Goal: Find specific page/section: Find specific page/section

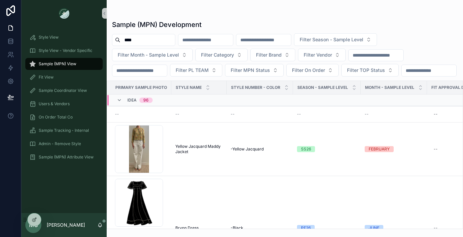
click at [42, 66] on span "Sample (MPN) View" at bounding box center [58, 63] width 38 height 5
click at [330, 57] on span "Filter Vendor" at bounding box center [318, 55] width 28 height 7
drag, startPoint x: 134, startPoint y: 39, endPoint x: 122, endPoint y: 39, distance: 12.0
click at [123, 39] on input "****" at bounding box center [147, 39] width 55 height 9
click at [198, 77] on div "Filter Season - Sample Level Filter Month - Sample Level Filter Category Filter…" at bounding box center [285, 54] width 356 height 43
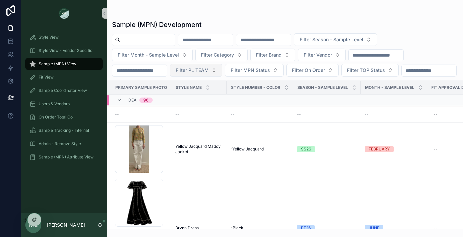
click at [191, 71] on span "Filter PL TEAM" at bounding box center [192, 70] width 33 height 7
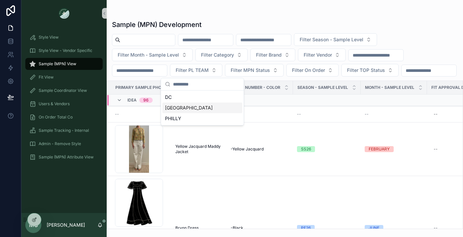
click at [174, 104] on div "[GEOGRAPHIC_DATA]" at bounding box center [202, 108] width 80 height 11
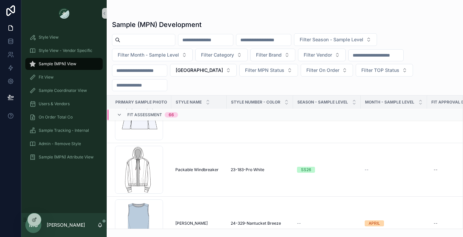
scroll to position [13430, 0]
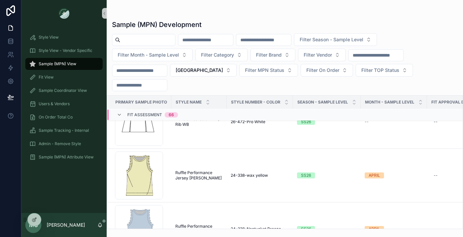
click at [145, 41] on input "scrollable content" at bounding box center [147, 39] width 55 height 9
type input "*****"
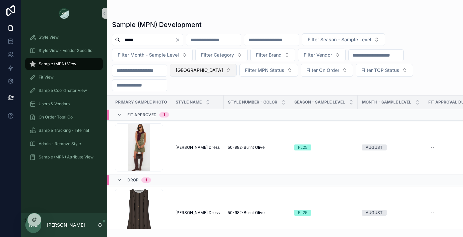
click at [199, 72] on button "[GEOGRAPHIC_DATA]" at bounding box center [203, 70] width 67 height 13
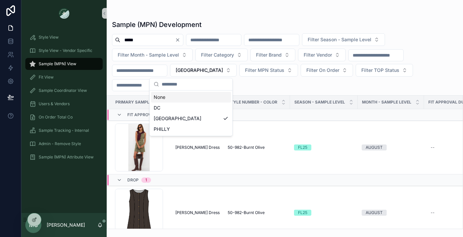
click at [172, 97] on div "None" at bounding box center [191, 97] width 80 height 11
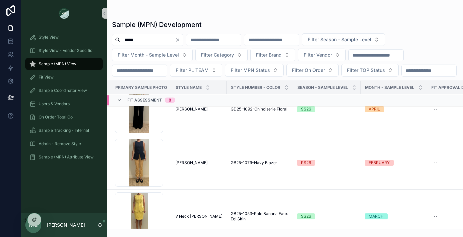
scroll to position [282, 0]
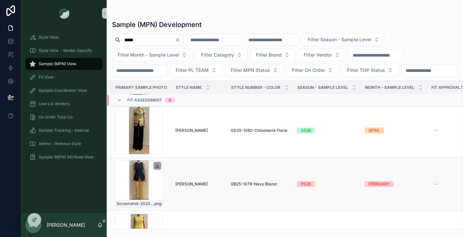
click at [157, 169] on icon "scrollable content" at bounding box center [157, 165] width 5 height 5
click at [180, 40] on icon "Clear" at bounding box center [177, 39] width 5 height 5
click at [162, 39] on input "scrollable content" at bounding box center [147, 39] width 55 height 9
type input "******"
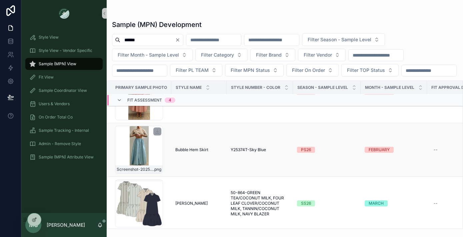
scroll to position [435, 0]
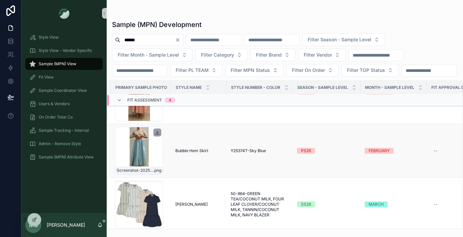
click at [157, 133] on icon "scrollable content" at bounding box center [157, 132] width 2 height 1
